Goal: Information Seeking & Learning: Learn about a topic

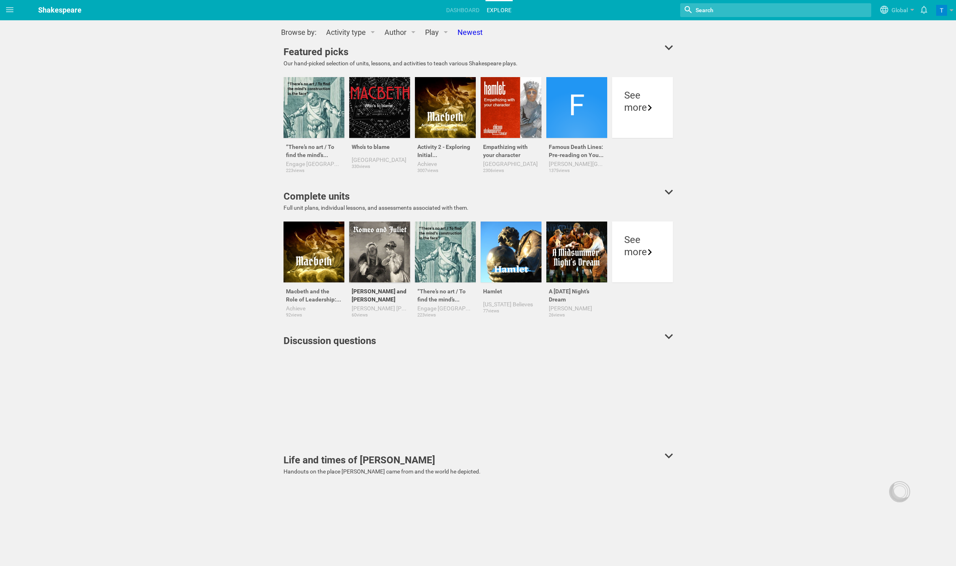
click at [379, 256] on div at bounding box center [379, 252] width 61 height 61
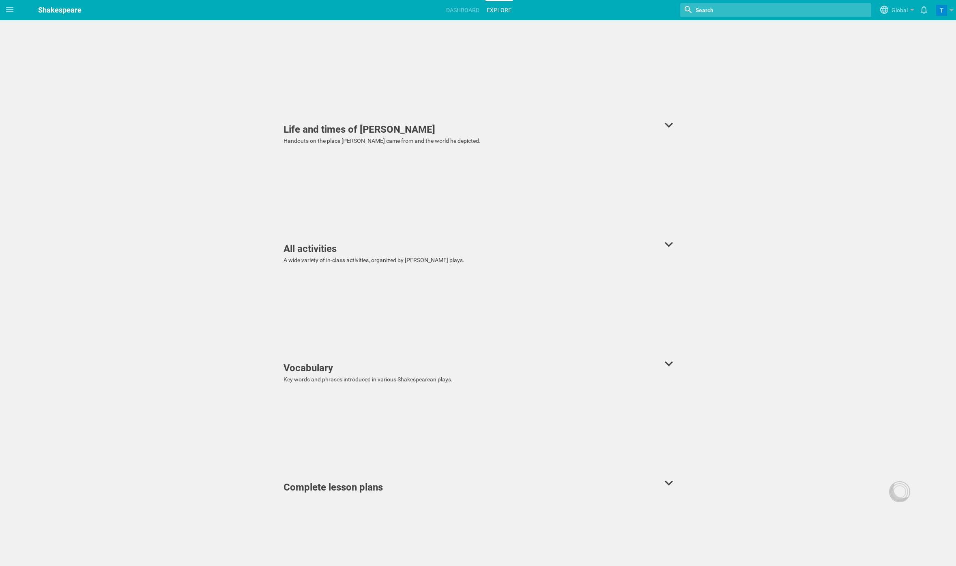
scroll to position [326, 0]
click at [346, 136] on div "Life and times of Shakespeare" at bounding box center [360, 134] width 152 height 15
click at [505, 9] on link "Explore" at bounding box center [499, 10] width 27 height 18
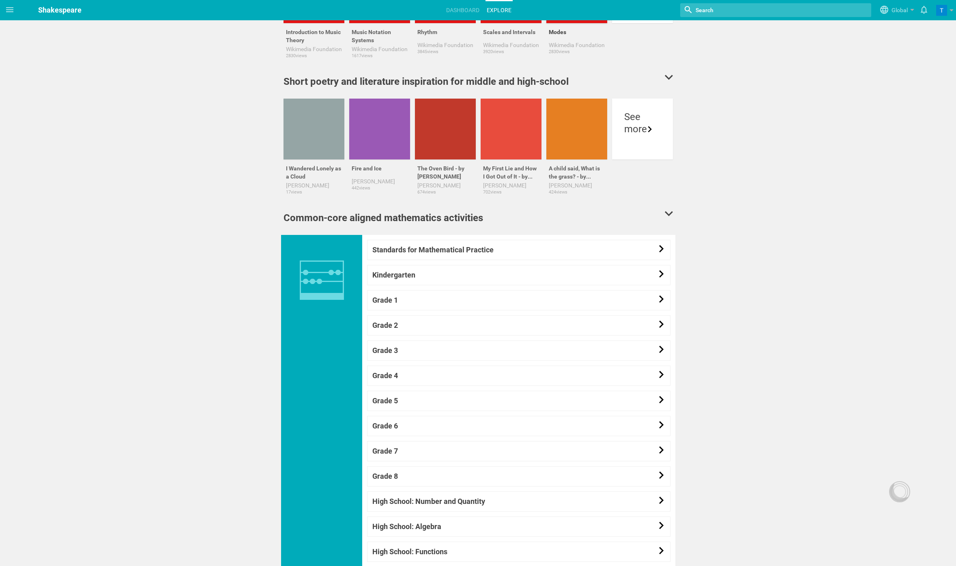
scroll to position [563, 0]
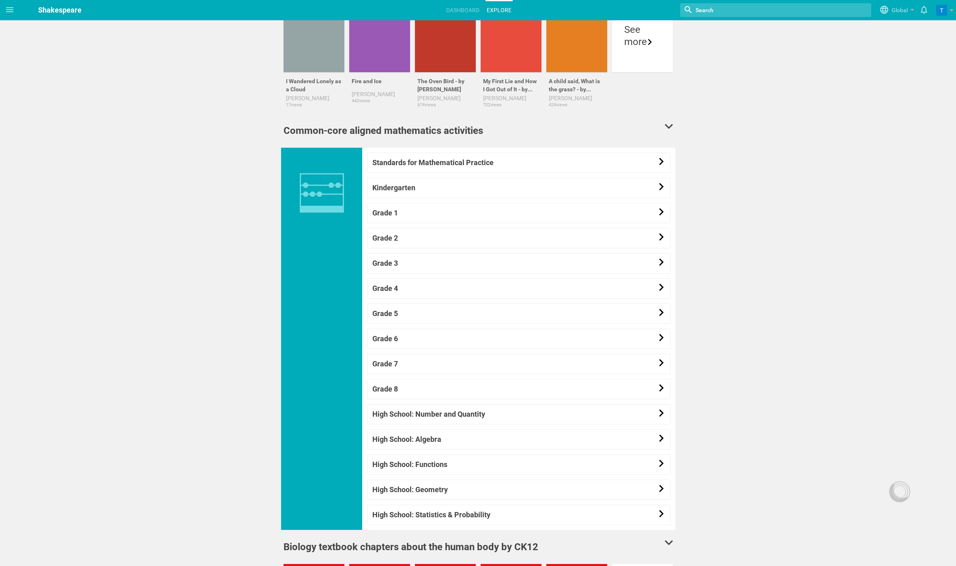
click at [560, 318] on link "Grade 5" at bounding box center [519, 314] width 304 height 20
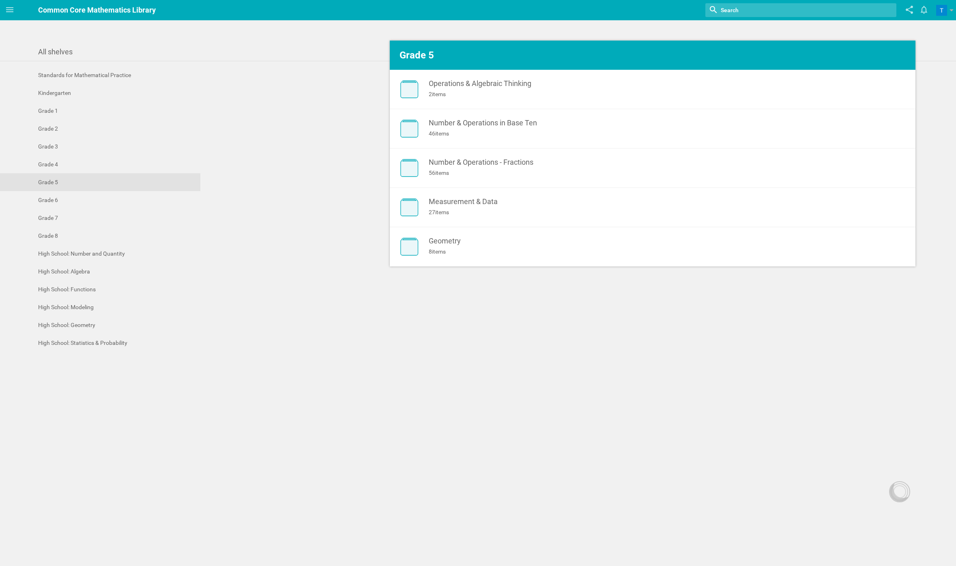
click at [539, 361] on div "All shelves Standards for Mathematical Practice Kindergarten Grade 1 Grade 2 Gr…" at bounding box center [478, 293] width 956 height 546
click at [448, 86] on div "Operations & Algebraic Thinking" at bounding box center [639, 84] width 421 height 8
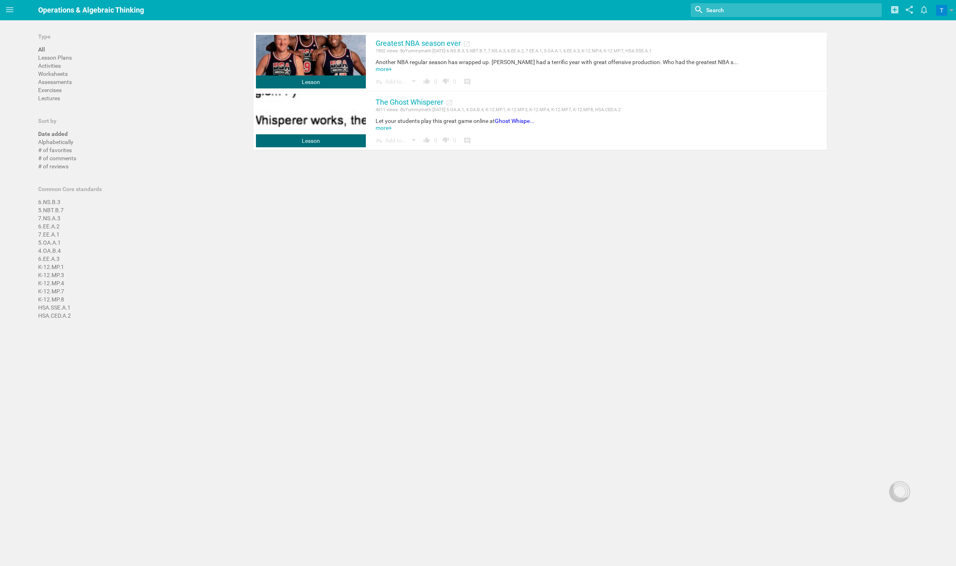
click at [521, 325] on div "Home Planner My Libraries My Curriculum My Files Operations & Algebraic Thinkin…" at bounding box center [478, 283] width 956 height 566
click at [319, 120] on link at bounding box center [311, 121] width 110 height 54
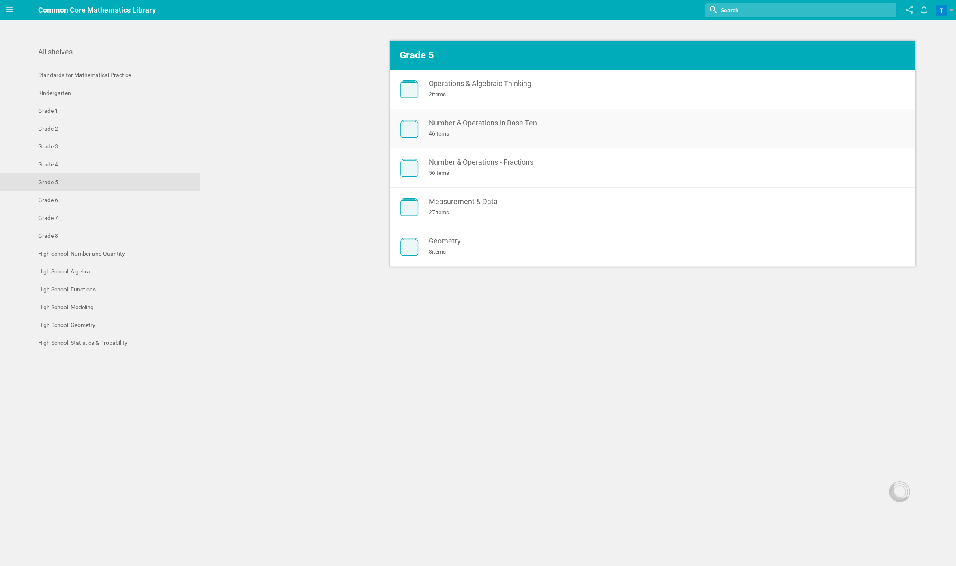
click at [469, 134] on div "46 items" at bounding box center [639, 133] width 421 height 8
click at [437, 339] on div "Standards for Mathematical Practice Kindergarten Grade 1 Grade 2 Grade 3 Grade …" at bounding box center [478, 209] width 956 height 286
click at [431, 233] on link "Geometry 8 items" at bounding box center [653, 246] width 526 height 39
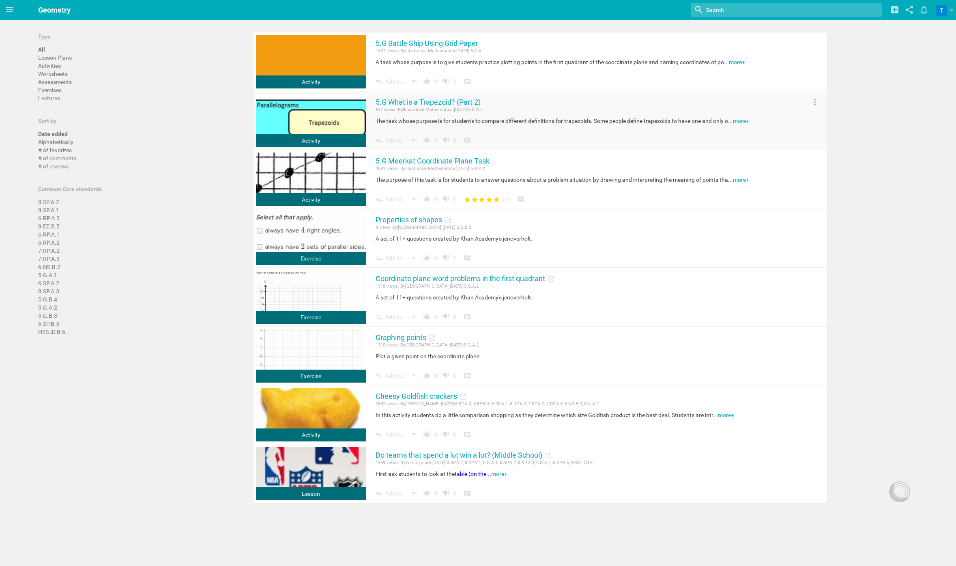
click at [327, 125] on link at bounding box center [311, 121] width 110 height 54
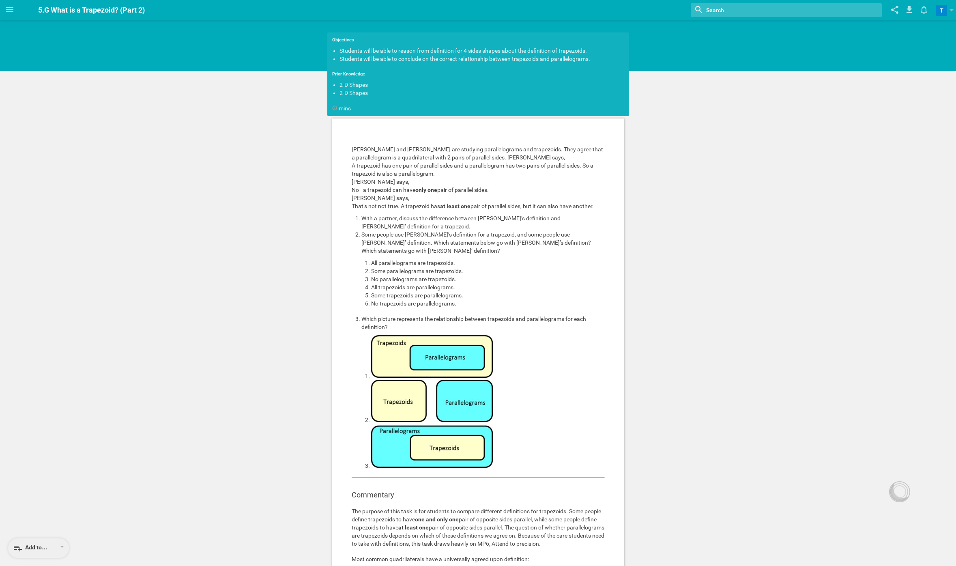
drag, startPoint x: 373, startPoint y: 128, endPoint x: 476, endPoint y: 256, distance: 164.2
click at [476, 256] on div "[PERSON_NAME] and [PERSON_NAME] are studying parallelograms and trapezoids. The…" at bounding box center [478, 561] width 292 height 886
click at [514, 302] on ol "With a partner, discuss the difference between [PERSON_NAME]’s definition and […" at bounding box center [478, 342] width 253 height 256
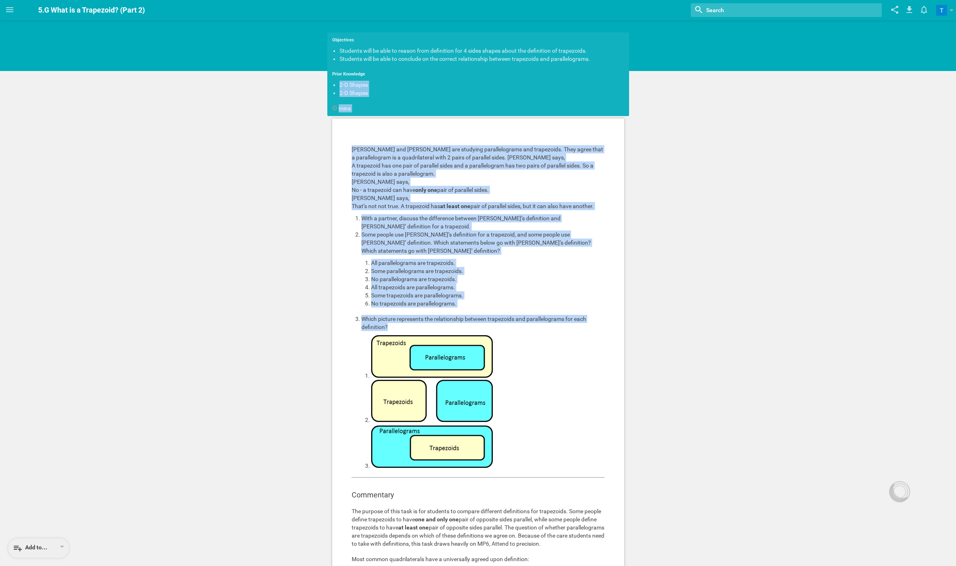
drag, startPoint x: 553, startPoint y: 325, endPoint x: 465, endPoint y: 78, distance: 262.7
click at [465, 78] on div "Objectives Students will be able to reason from definition for 4 sides shapes a…" at bounding box center [478, 523] width 306 height 986
click at [511, 206] on blockquote "That’s not not true. A trapezoid has at least one pair of parallel sides, but i…" at bounding box center [478, 206] width 253 height 8
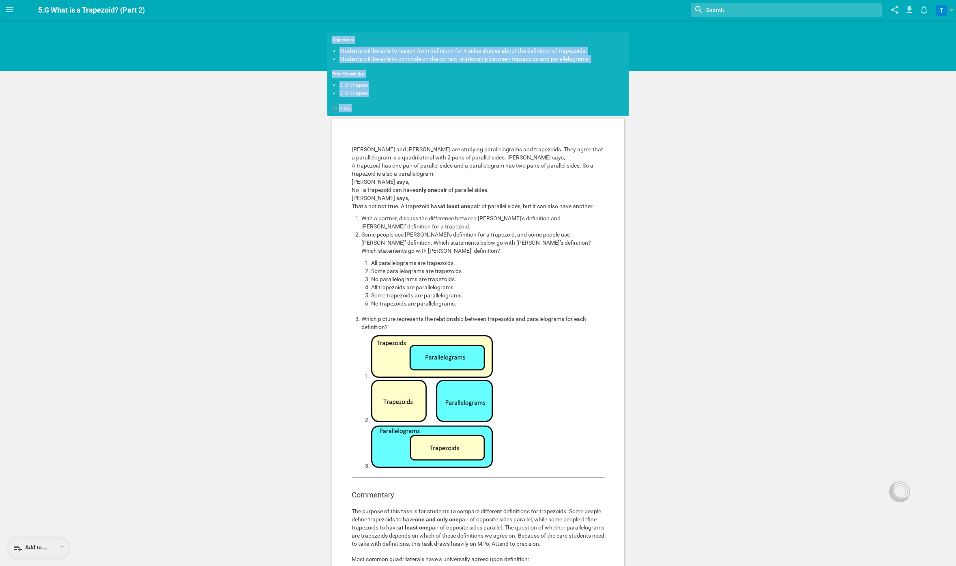
drag, startPoint x: 357, startPoint y: 31, endPoint x: 415, endPoint y: 119, distance: 105.3
click at [415, 119] on div "Objectives Students will be able to reason from definition for 4 sides shapes a…" at bounding box center [478, 523] width 306 height 986
click at [465, 174] on blockquote "A trapezoid has one pair of parallel sides and a parallelogram has two pairs of…" at bounding box center [478, 169] width 253 height 16
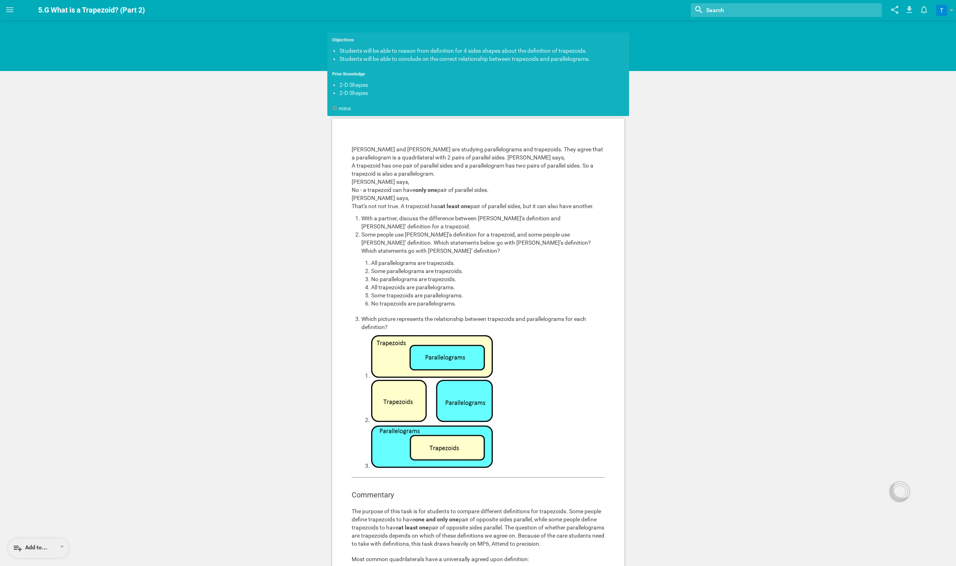
click at [465, 174] on blockquote "A trapezoid has one pair of parallel sides and a parallelogram has two pairs of…" at bounding box center [478, 169] width 253 height 16
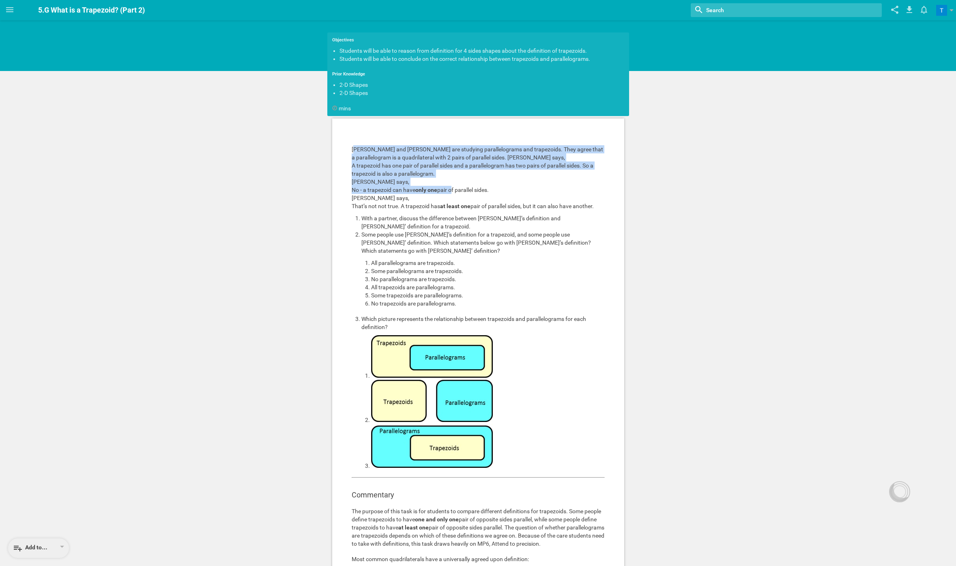
drag, startPoint x: 419, startPoint y: 116, endPoint x: 450, endPoint y: 188, distance: 78.7
click at [450, 188] on div "Objectives Students will be able to reason from definition for 4 sides shapes a…" at bounding box center [478, 523] width 306 height 986
click at [507, 275] on li "No parallelograms are trapezoids." at bounding box center [488, 279] width 234 height 8
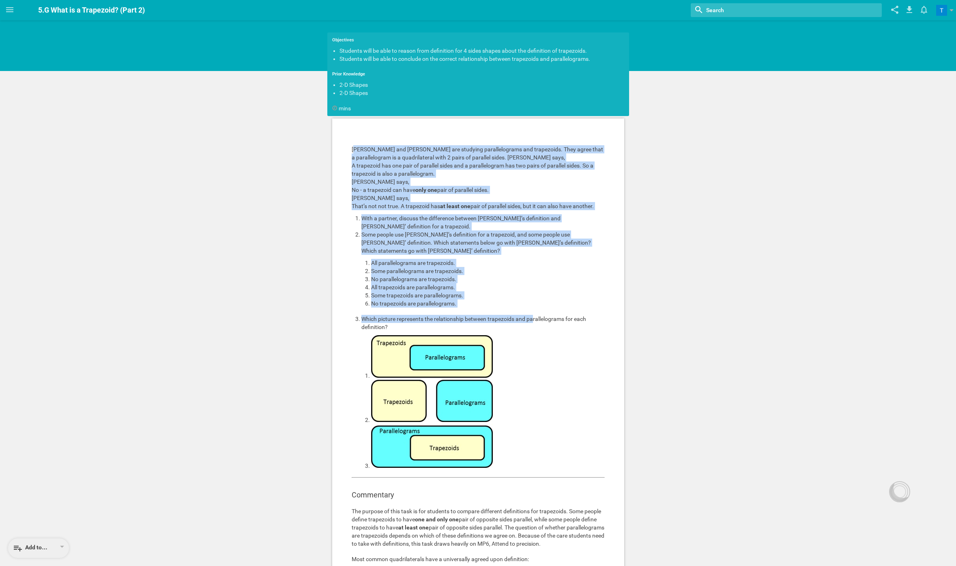
drag, startPoint x: 532, startPoint y: 311, endPoint x: 504, endPoint y: 129, distance: 184.4
click at [504, 129] on div "[PERSON_NAME] and [PERSON_NAME] are studying parallelograms and trapezoids. The…" at bounding box center [478, 561] width 292 height 886
click at [557, 283] on li "All trapezoids are parallelograms." at bounding box center [488, 287] width 234 height 8
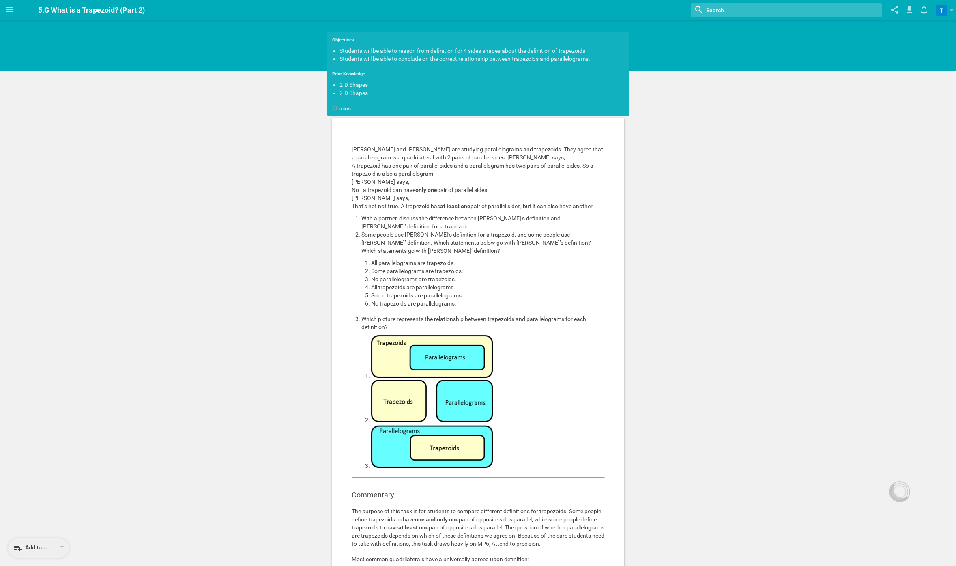
scroll to position [327, 0]
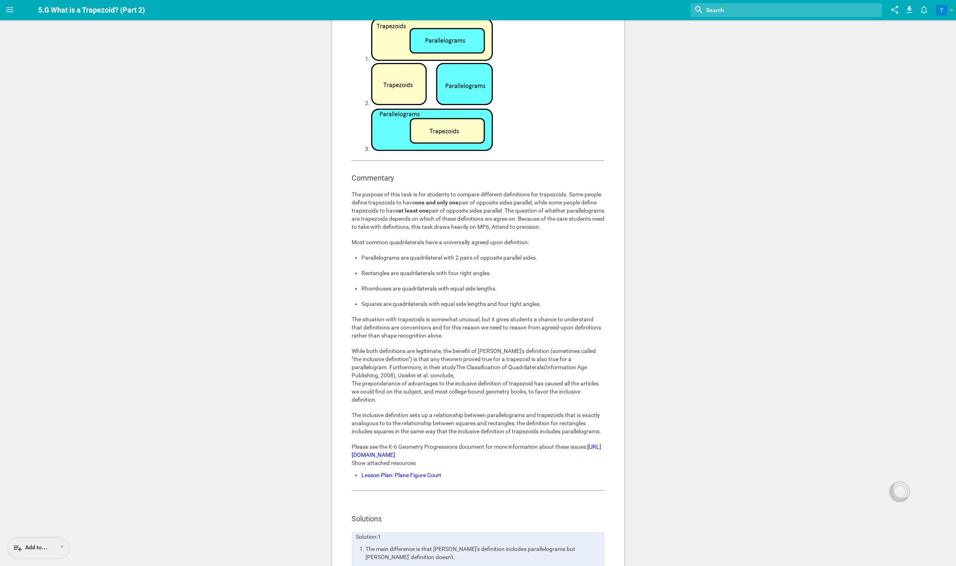
drag, startPoint x: 340, startPoint y: 153, endPoint x: 539, endPoint y: 538, distance: 434.1
click at [539, 538] on div "[PERSON_NAME] and [PERSON_NAME] are studying parallelograms and trapezoids. The…" at bounding box center [478, 245] width 292 height 886
click at [549, 522] on h3 "Solutions" at bounding box center [478, 519] width 253 height 10
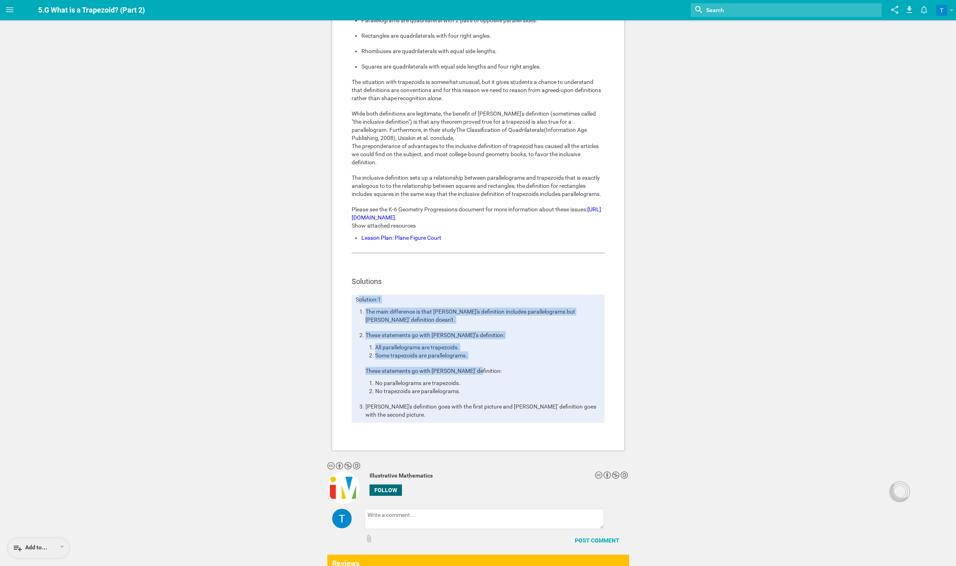
drag, startPoint x: 400, startPoint y: 293, endPoint x: 473, endPoint y: 372, distance: 107.1
click at [473, 372] on div "[PERSON_NAME] and [PERSON_NAME] are studying parallelograms and trapezoids. The…" at bounding box center [478, 7] width 253 height 832
click at [549, 442] on div "[PERSON_NAME] and [PERSON_NAME] are studying parallelograms and trapezoids. The…" at bounding box center [478, 7] width 292 height 886
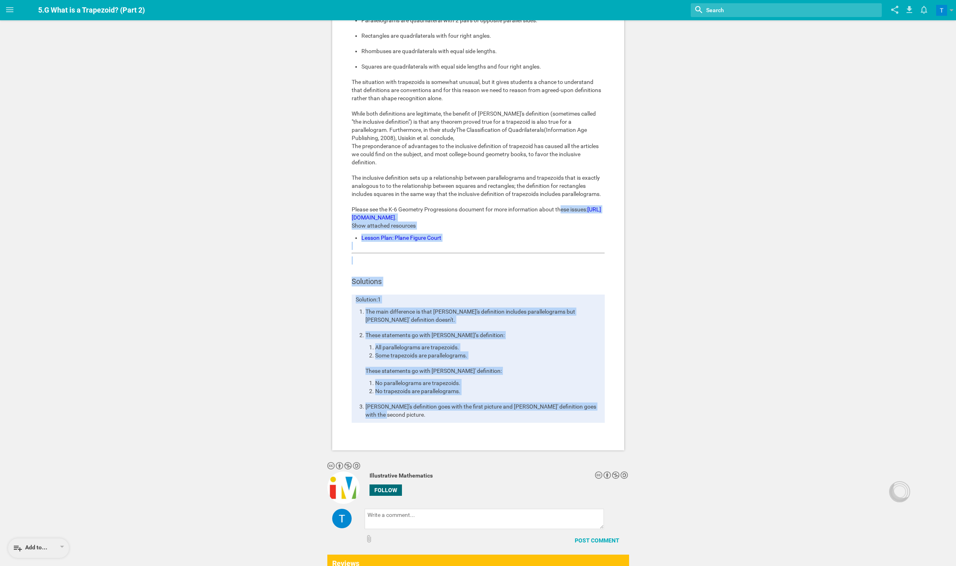
drag, startPoint x: 607, startPoint y: 411, endPoint x: 560, endPoint y: 199, distance: 217.8
click at [560, 199] on div "[PERSON_NAME] and [PERSON_NAME] are studying parallelograms and trapezoids. The…" at bounding box center [478, 7] width 292 height 886
click at [615, 306] on div "[PERSON_NAME] and [PERSON_NAME] are studying parallelograms and trapezoids. The…" at bounding box center [478, 7] width 292 height 886
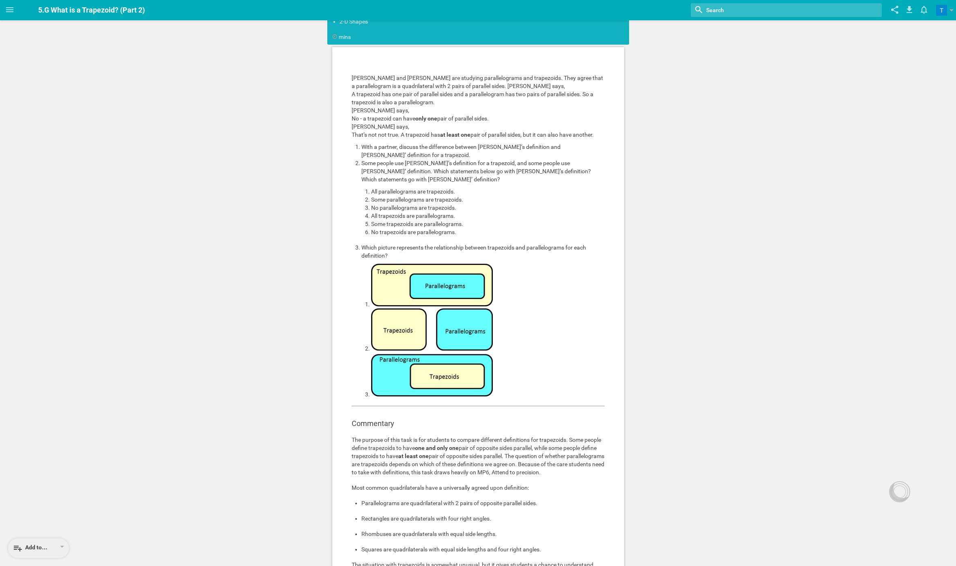
scroll to position [0, 0]
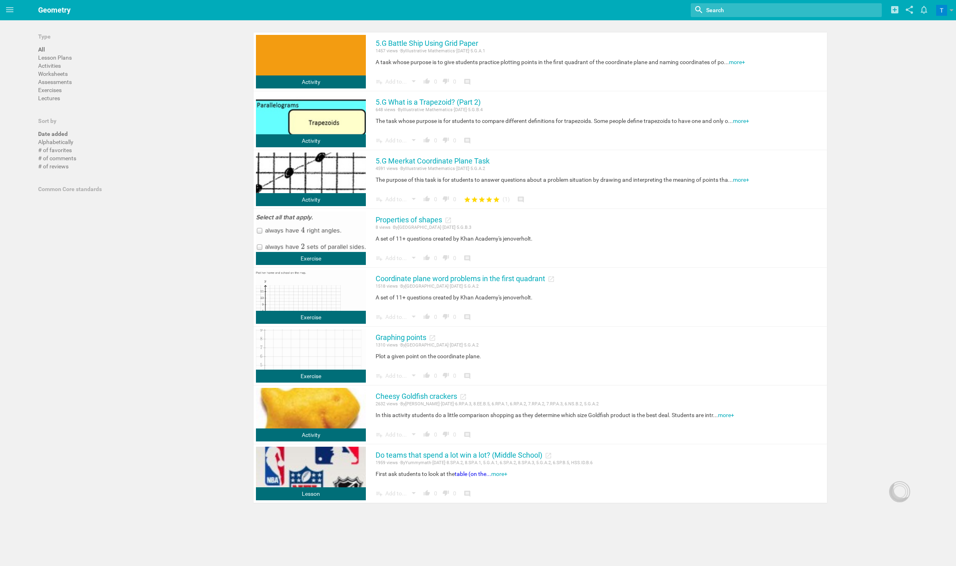
click at [163, 267] on div "Home Planner My Libraries My Curriculum My Files Geometry Nothing found with te…" at bounding box center [478, 283] width 956 height 566
click at [129, 443] on div "Home Planner My Libraries My Curriculum My Files Geometry Nothing found with te…" at bounding box center [478, 283] width 956 height 566
click at [160, 461] on div "Home Planner My Libraries My Curriculum My Files Geometry Nothing found with te…" at bounding box center [478, 283] width 956 height 566
click at [61, 56] on div "Lesson Plans" at bounding box center [55, 58] width 34 height 8
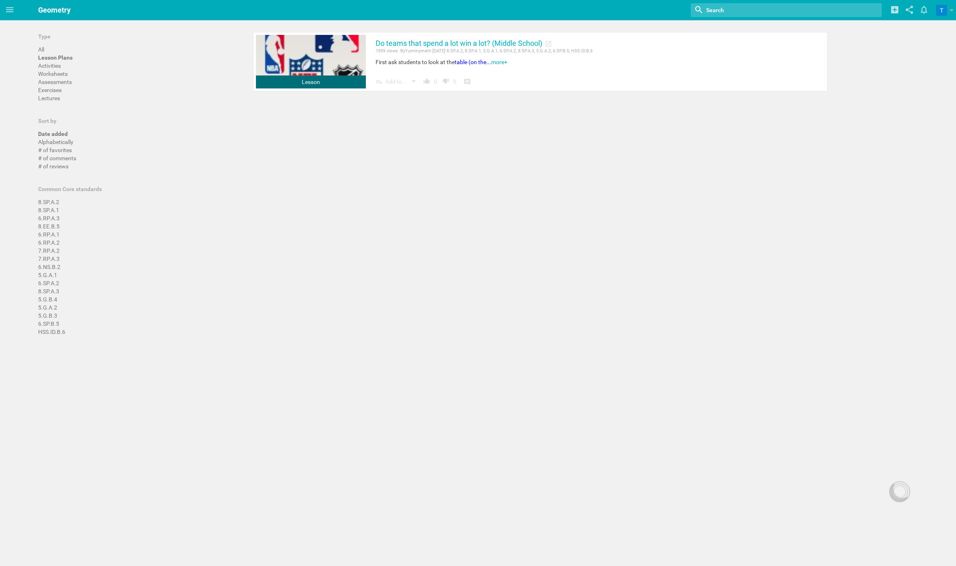
click at [57, 63] on div "Activities" at bounding box center [49, 66] width 23 height 8
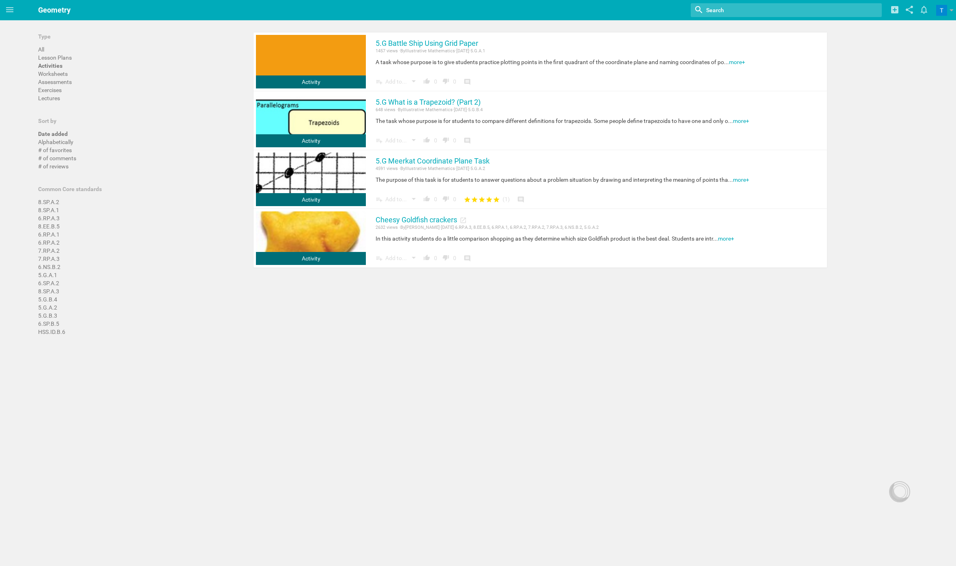
click at [65, 74] on div "Worksheets" at bounding box center [53, 74] width 30 height 8
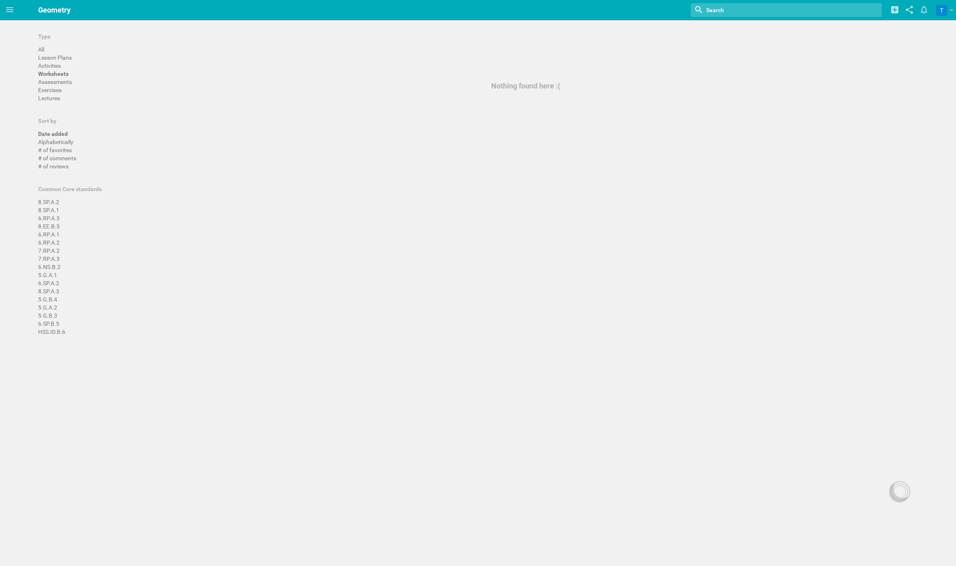
click at [73, 85] on div "Assessments" at bounding box center [138, 82] width 201 height 8
click at [66, 81] on div "Assessments" at bounding box center [55, 82] width 34 height 8
click at [60, 87] on div "Exercises" at bounding box center [50, 90] width 24 height 8
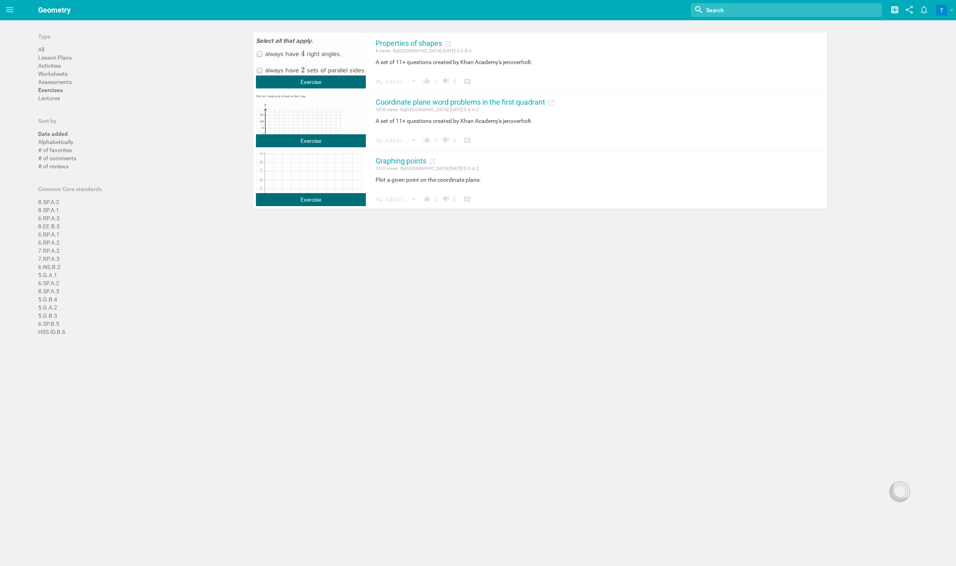
click at [58, 99] on div "Lectures" at bounding box center [49, 98] width 22 height 8
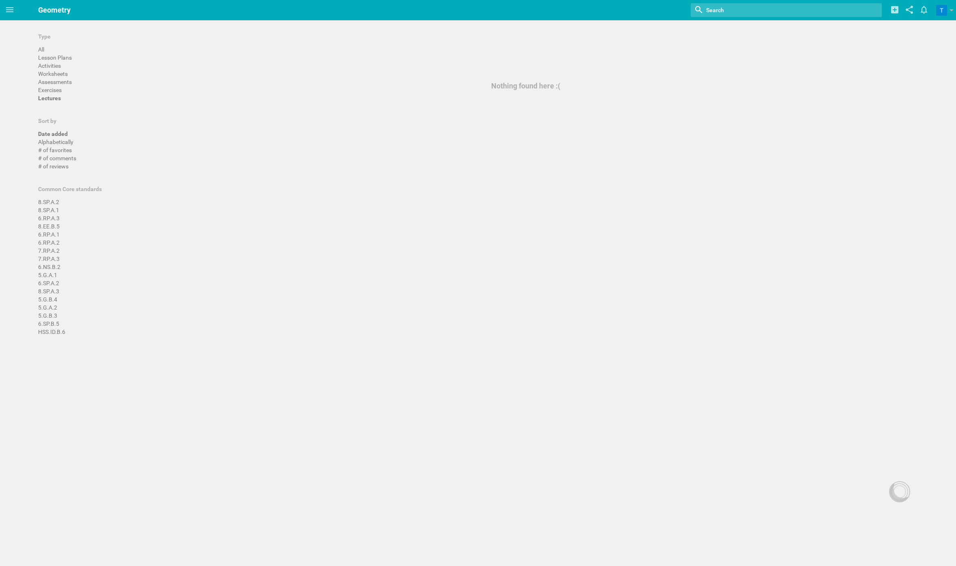
click at [58, 86] on div "Exercises" at bounding box center [50, 90] width 24 height 8
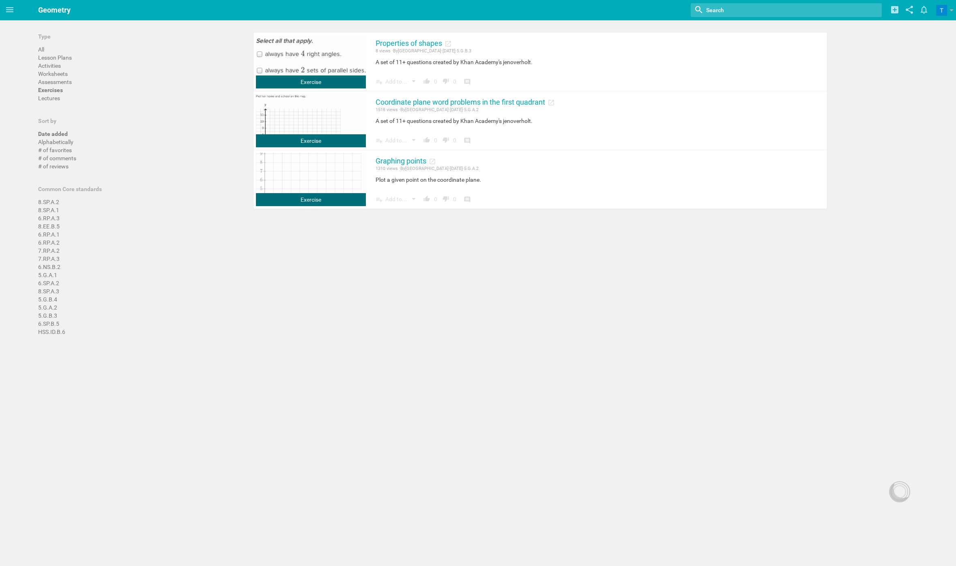
click at [56, 61] on div "Lesson Plans" at bounding box center [55, 58] width 34 height 8
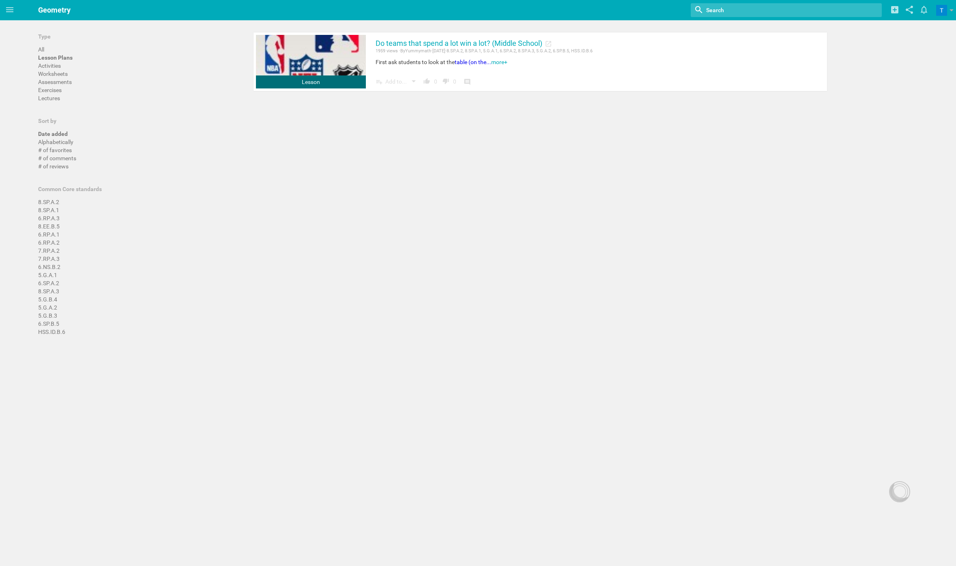
click at [292, 342] on div "Home Planner My Libraries My Curriculum My Files Geometry Nothing found with te…" at bounding box center [478, 283] width 956 height 566
click at [299, 411] on div "Home Planner My Libraries My Curriculum My Files Geometry Nothing found with te…" at bounding box center [478, 283] width 956 height 566
click at [322, 283] on div "Home Planner My Libraries My Curriculum My Files Geometry Nothing found with te…" at bounding box center [478, 283] width 956 height 566
click at [159, 147] on div "# of favorites" at bounding box center [138, 150] width 201 height 8
click at [319, 327] on div "Home Planner My Libraries My Curriculum My Files Geometry Nothing found with te…" at bounding box center [478, 283] width 956 height 566
